Goal: Connect with others: Connect with others

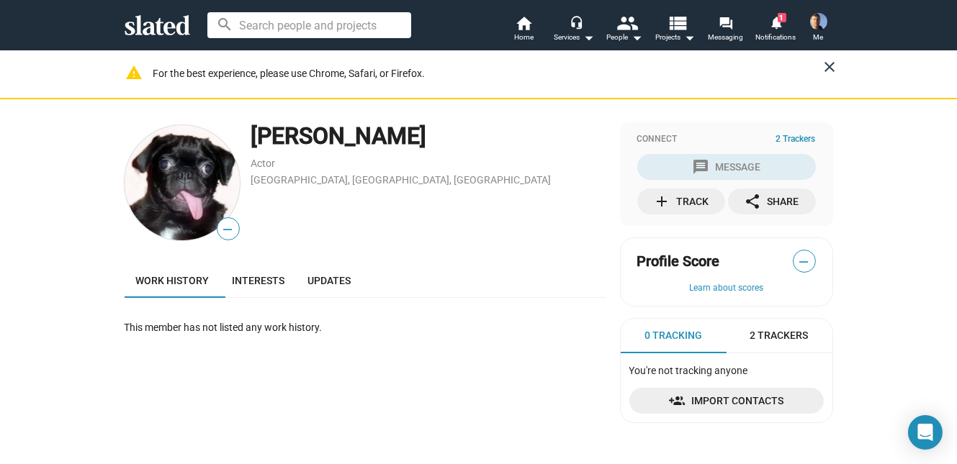
click at [828, 64] on mat-icon "close" at bounding box center [829, 66] width 17 height 17
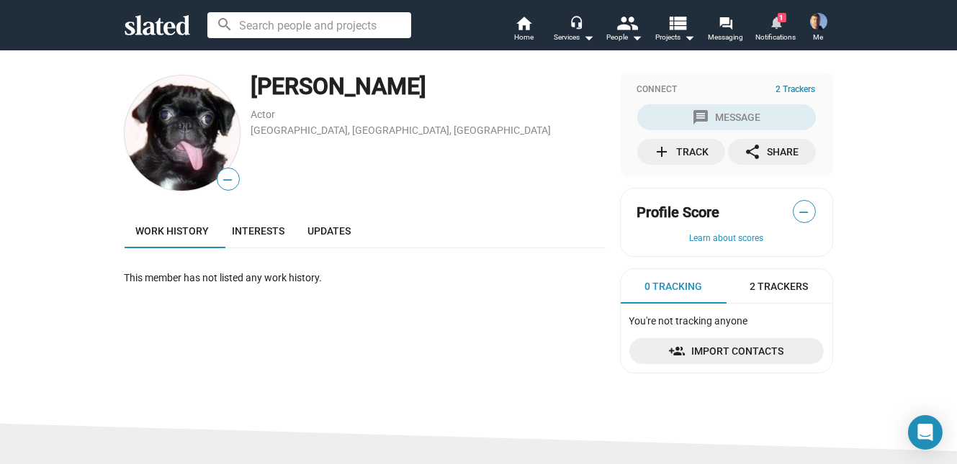
click at [781, 24] on mat-icon "notifications" at bounding box center [776, 22] width 14 height 14
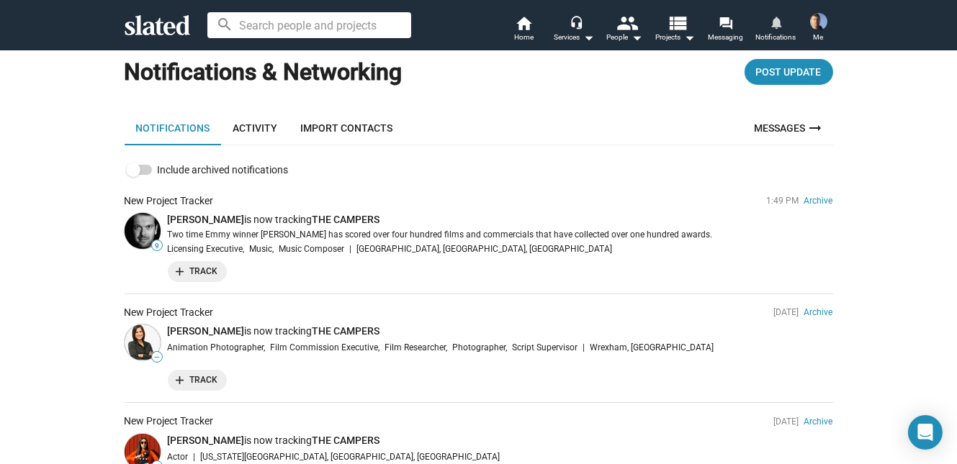
scroll to position [26, 0]
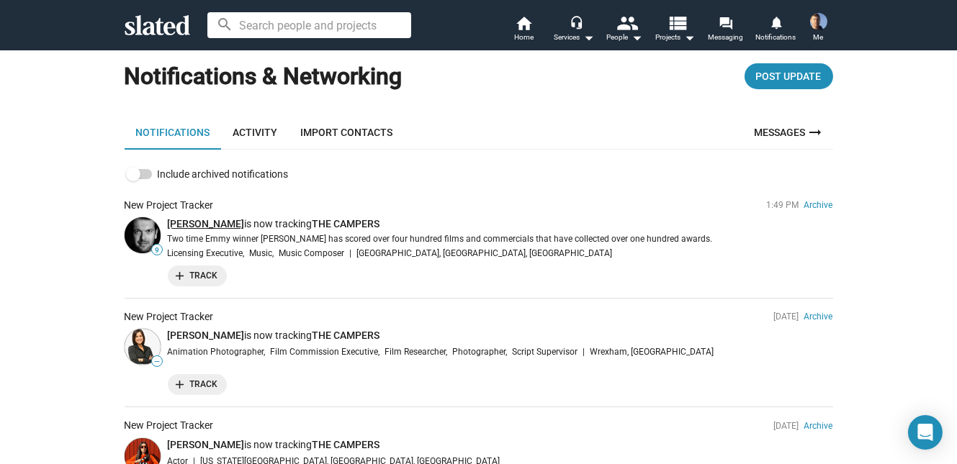
click at [188, 224] on link "[PERSON_NAME]" at bounding box center [206, 224] width 77 height 12
